Goal: Navigation & Orientation: Find specific page/section

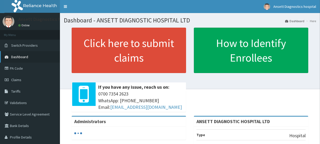
click at [20, 58] on span "Dashboard" at bounding box center [19, 56] width 17 height 5
